Goal: Browse casually: Explore the website without a specific task or goal

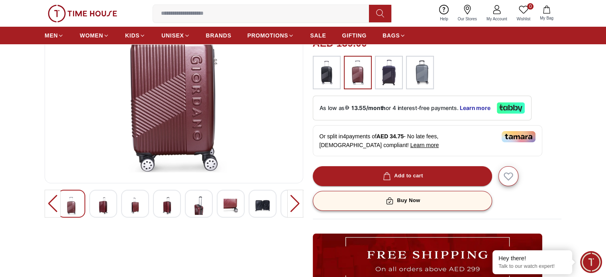
scroll to position [110, 0]
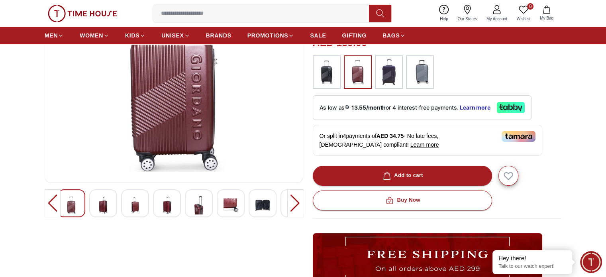
click at [298, 199] on div at bounding box center [295, 203] width 16 height 28
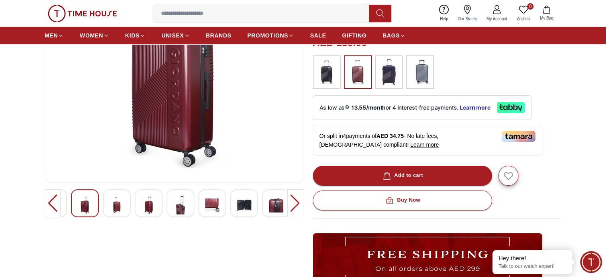
click at [251, 204] on img at bounding box center [244, 205] width 14 height 18
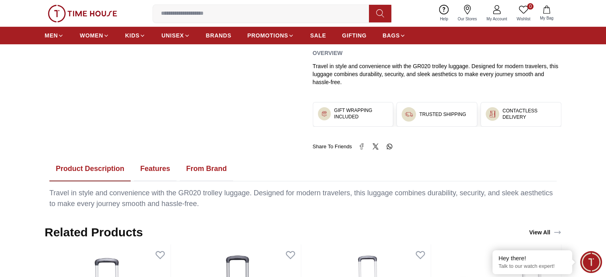
scroll to position [365, 0]
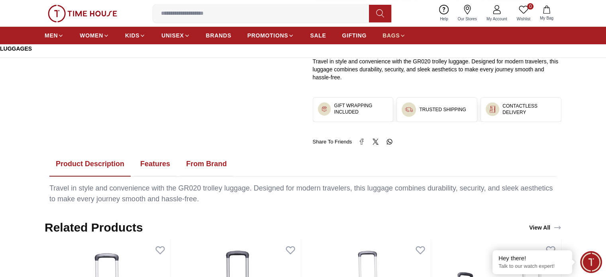
click at [398, 36] on span "BAGS" at bounding box center [390, 35] width 17 height 8
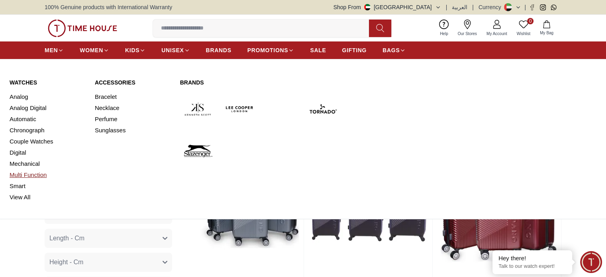
click at [27, 175] on link "Multi Function" at bounding box center [48, 174] width 76 height 11
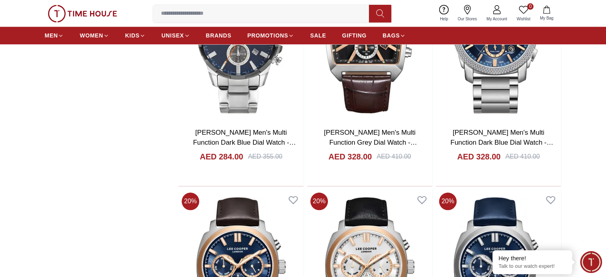
scroll to position [867, 0]
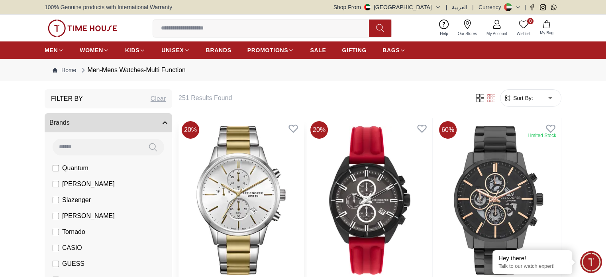
click at [246, 183] on img at bounding box center [240, 200] width 125 height 164
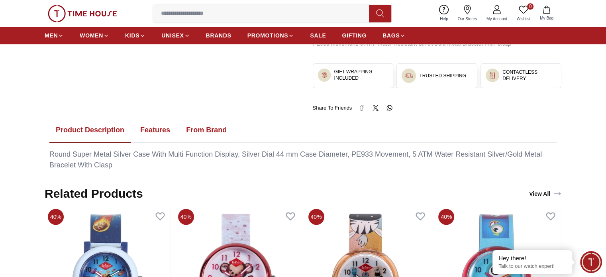
scroll to position [381, 0]
click at [150, 123] on button "Features" at bounding box center [155, 129] width 43 height 25
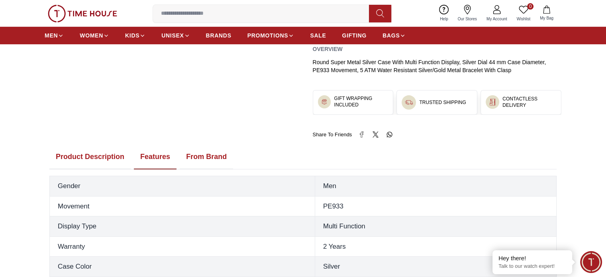
scroll to position [310, 0]
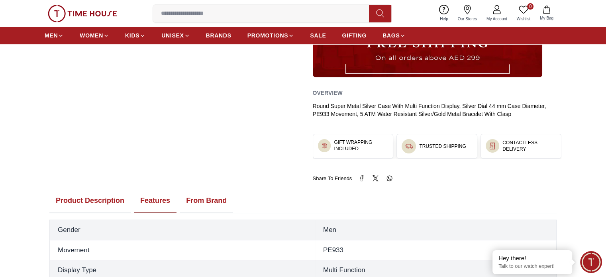
click at [205, 196] on button "From Brand" at bounding box center [206, 200] width 53 height 25
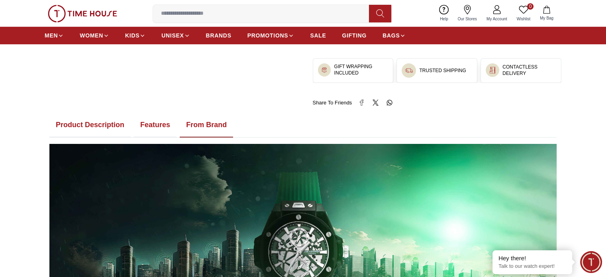
scroll to position [388, 0]
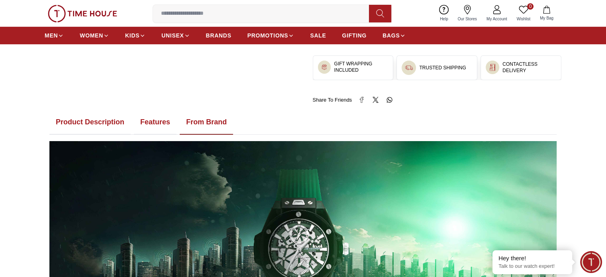
click at [101, 121] on button "Product Description" at bounding box center [89, 122] width 81 height 25
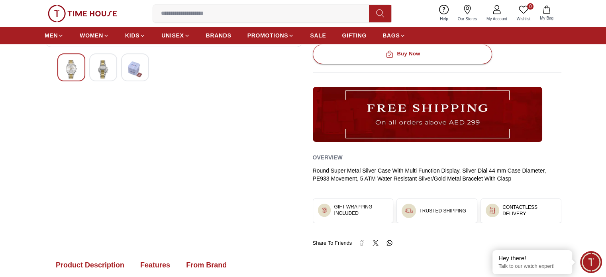
scroll to position [182, 0]
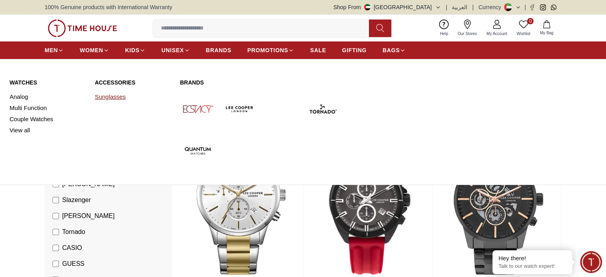
click at [108, 94] on link "Sunglasses" at bounding box center [133, 96] width 76 height 11
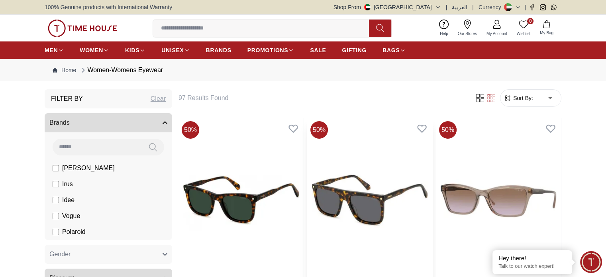
scroll to position [23, 0]
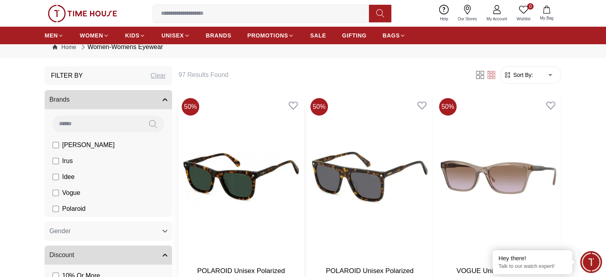
click at [237, 165] on img at bounding box center [240, 177] width 125 height 164
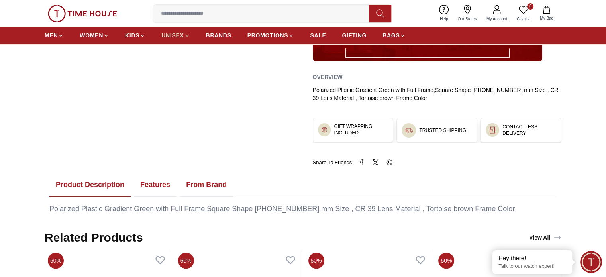
scroll to position [296, 0]
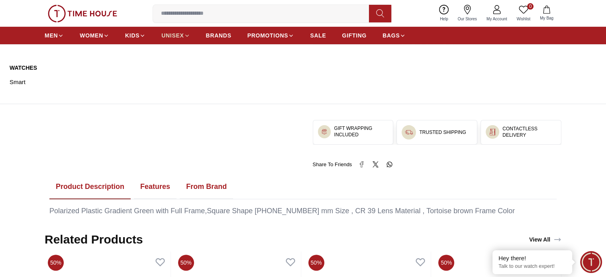
click at [174, 36] on span "UNISEX" at bounding box center [172, 35] width 22 height 8
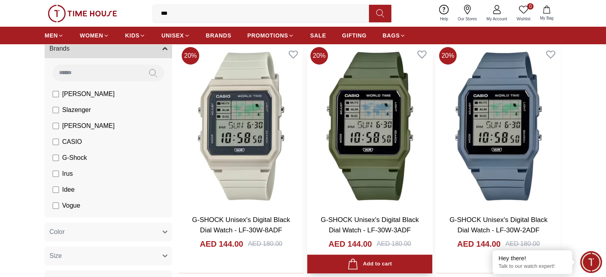
scroll to position [76, 0]
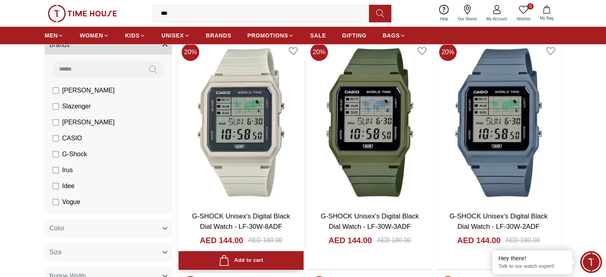
click at [229, 151] on img at bounding box center [240, 122] width 125 height 164
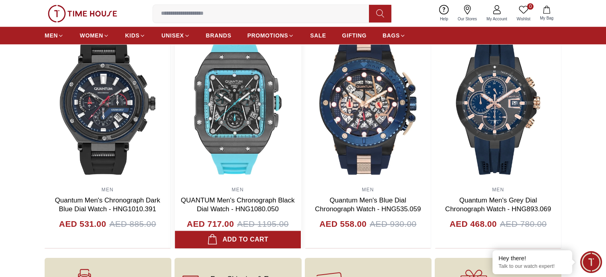
scroll to position [845, 0]
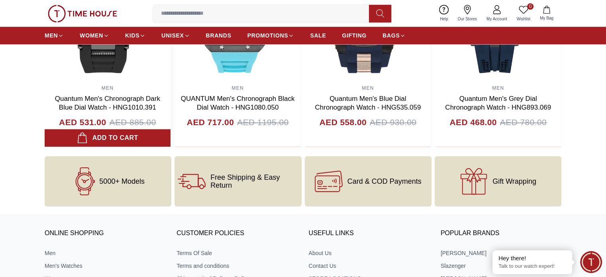
click at [107, 81] on img at bounding box center [108, 1] width 126 height 159
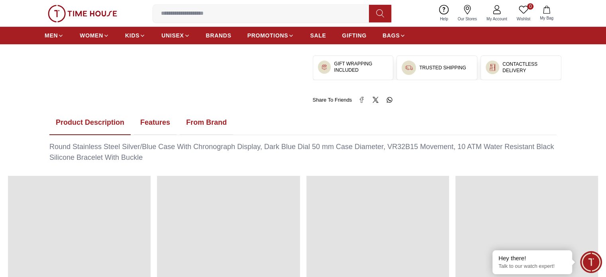
scroll to position [390, 0]
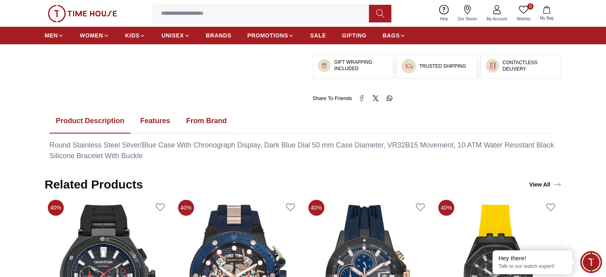
click at [155, 118] on button "Features" at bounding box center [155, 121] width 43 height 25
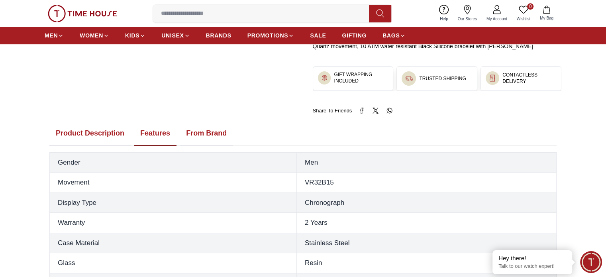
scroll to position [380, 0]
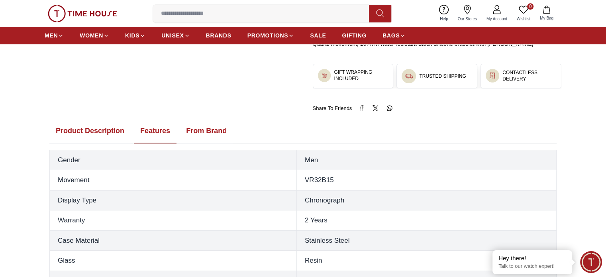
click at [106, 126] on button "Product Description" at bounding box center [89, 131] width 81 height 25
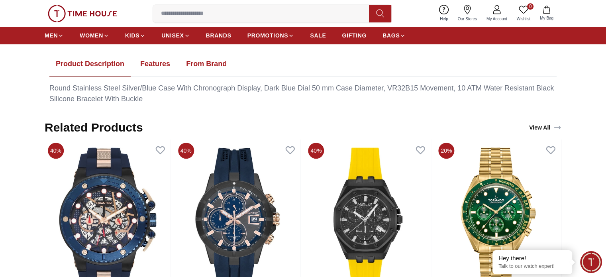
scroll to position [444, 0]
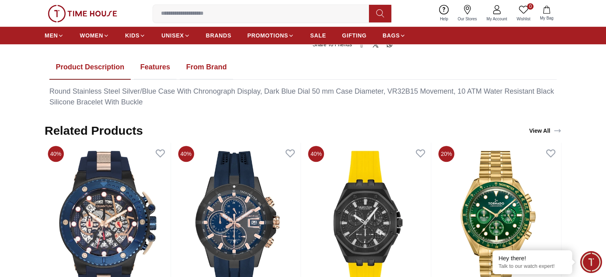
click at [159, 67] on button "Features" at bounding box center [155, 67] width 43 height 25
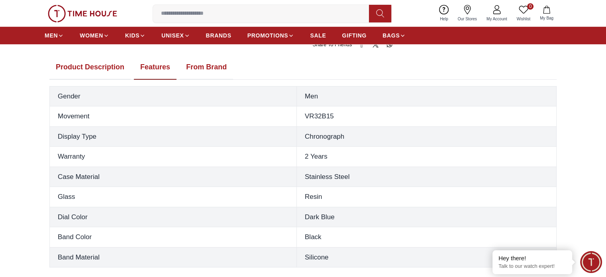
click at [116, 65] on button "Product Description" at bounding box center [89, 67] width 81 height 25
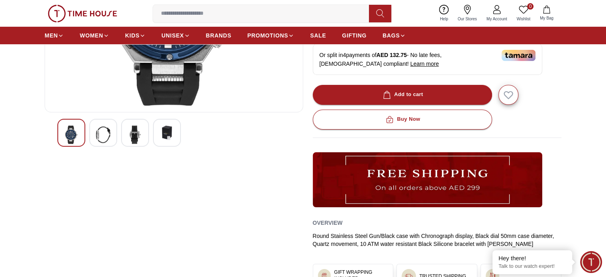
scroll to position [0, 0]
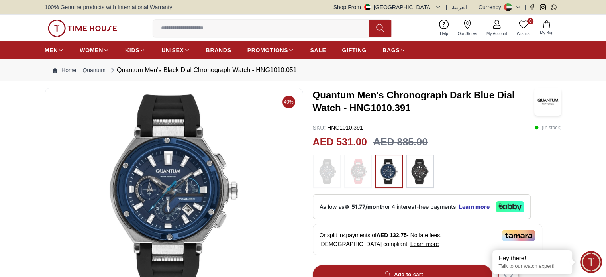
click at [175, 29] on input at bounding box center [264, 28] width 222 height 16
click at [90, 25] on img at bounding box center [82, 29] width 69 height 18
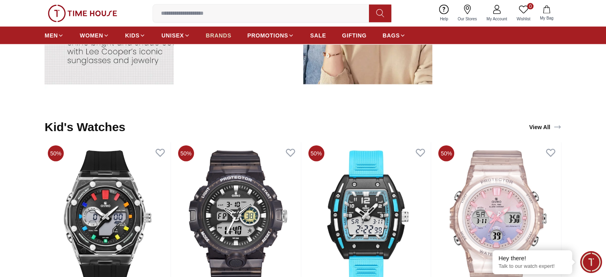
scroll to position [1791, 0]
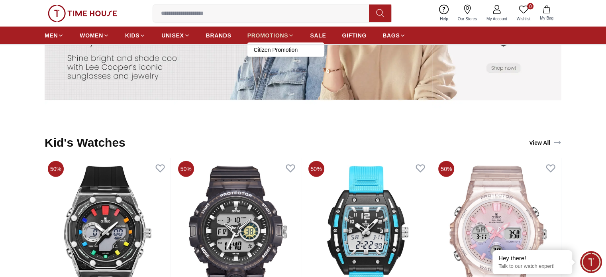
click at [287, 31] on span "PROMOTIONS" at bounding box center [267, 35] width 41 height 8
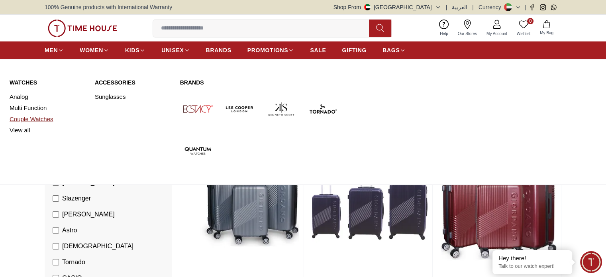
click at [35, 116] on link "Couple Watches" at bounding box center [48, 119] width 76 height 11
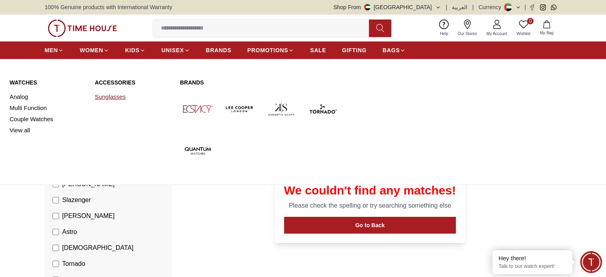
click at [108, 95] on link "Sunglasses" at bounding box center [133, 96] width 76 height 11
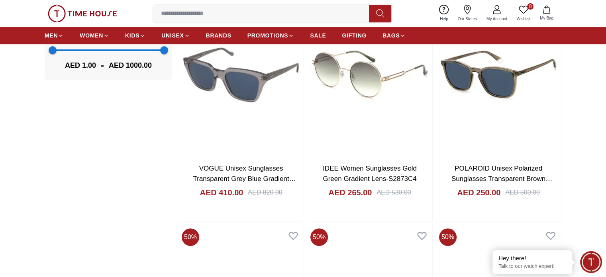
scroll to position [358, 0]
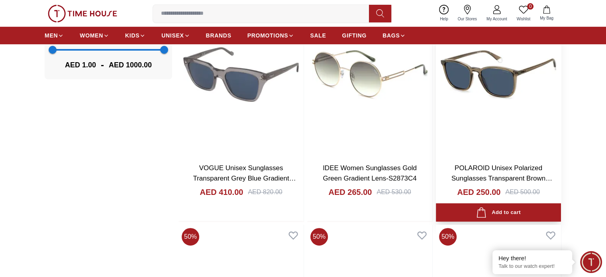
click at [436, 71] on img at bounding box center [498, 74] width 125 height 164
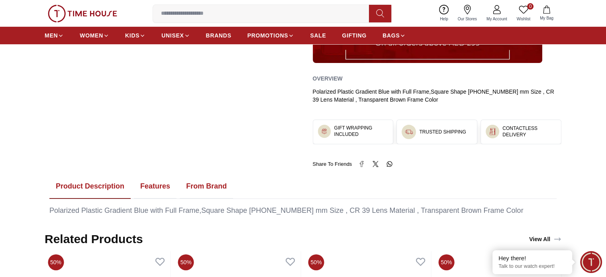
scroll to position [297, 0]
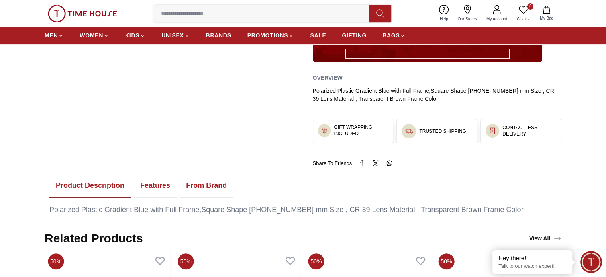
click at [157, 186] on button "Features" at bounding box center [155, 185] width 43 height 25
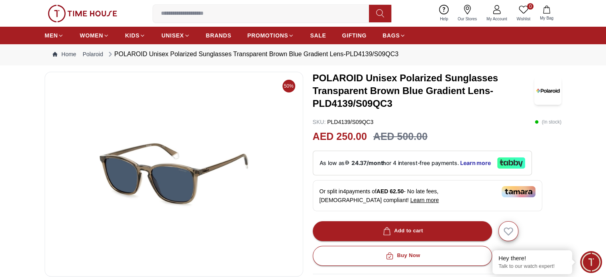
scroll to position [0, 0]
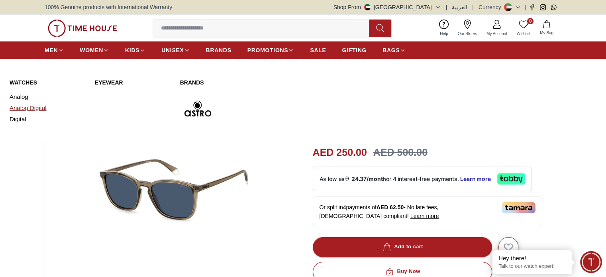
click at [45, 106] on link "Analog Digital" at bounding box center [48, 107] width 76 height 11
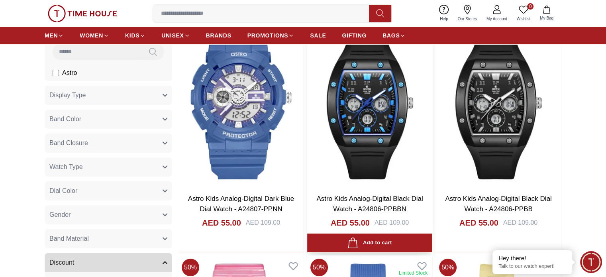
scroll to position [126, 0]
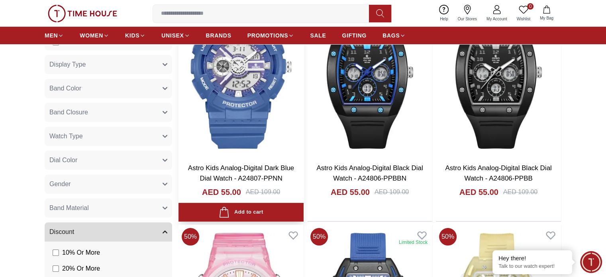
click at [243, 95] on img at bounding box center [240, 74] width 125 height 164
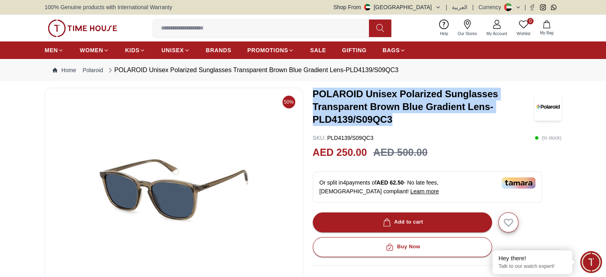
copy h3 "POLAROID Unisex Polarized Sunglasses Transparent Brown Blue Gradient Lens-PLD41…"
drag, startPoint x: 314, startPoint y: 92, endPoint x: 409, endPoint y: 119, distance: 99.1
click at [409, 119] on h3 "POLAROID Unisex Polarized Sunglasses Transparent Brown Blue Gradient Lens-PLD41…" at bounding box center [423, 107] width 221 height 38
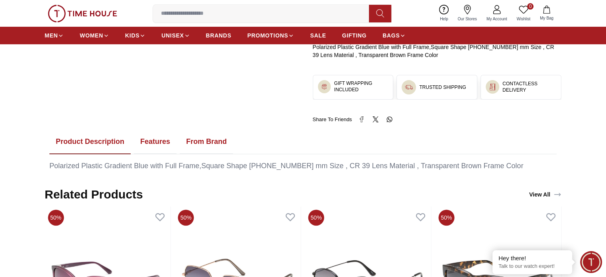
scroll to position [319, 0]
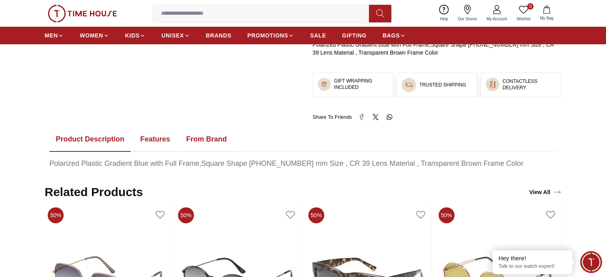
click at [157, 138] on button "Features" at bounding box center [155, 139] width 43 height 25
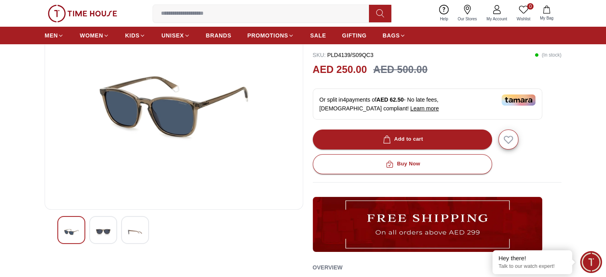
scroll to position [57, 0]
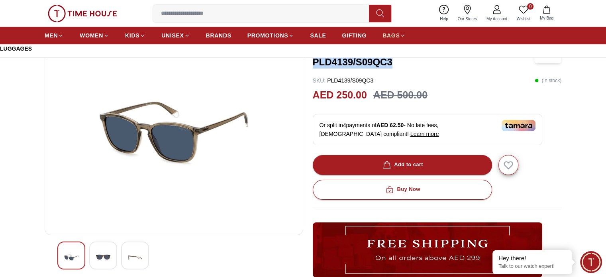
click at [394, 34] on span "BAGS" at bounding box center [390, 35] width 17 height 8
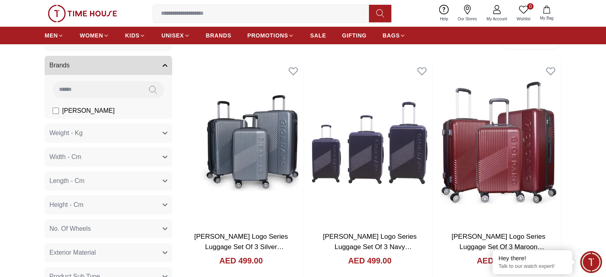
scroll to position [65, 0]
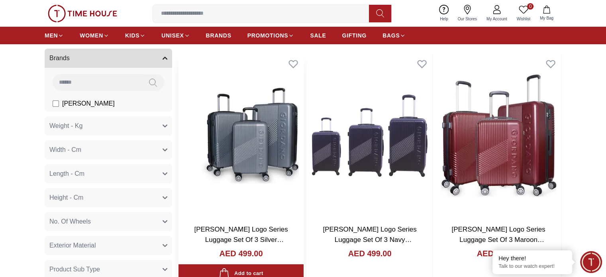
click at [239, 150] on img at bounding box center [240, 135] width 125 height 164
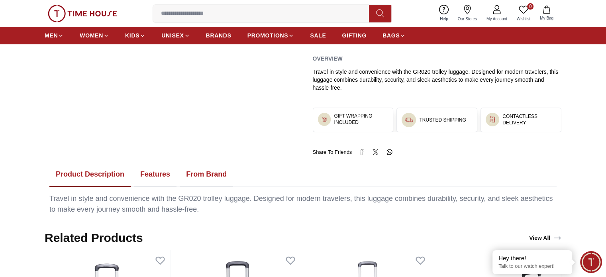
scroll to position [344, 0]
click at [148, 168] on button "Features" at bounding box center [155, 174] width 43 height 25
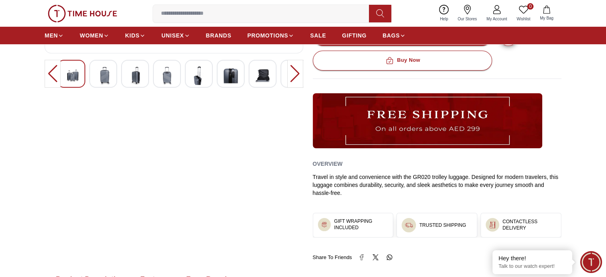
scroll to position [241, 0]
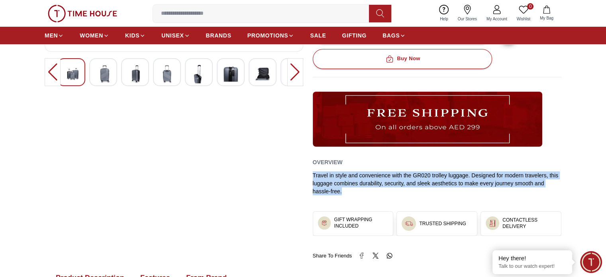
copy div "Travel in style and convenience with the GR020 trolley luggage. Designed for mo…"
drag, startPoint x: 312, startPoint y: 173, endPoint x: 344, endPoint y: 189, distance: 35.3
click at [344, 189] on div "Travel in style and convenience with the GR020 trolley luggage. Designed for mo…" at bounding box center [437, 183] width 249 height 24
